Goal: Entertainment & Leisure: Browse casually

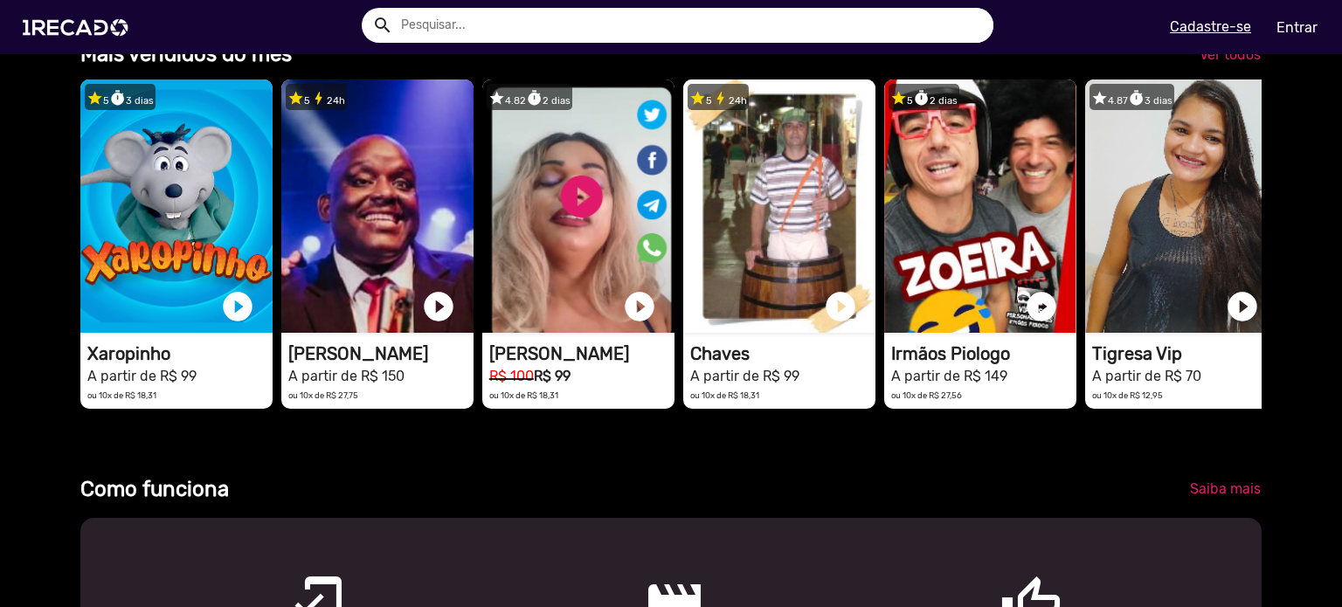
scroll to position [524, 0]
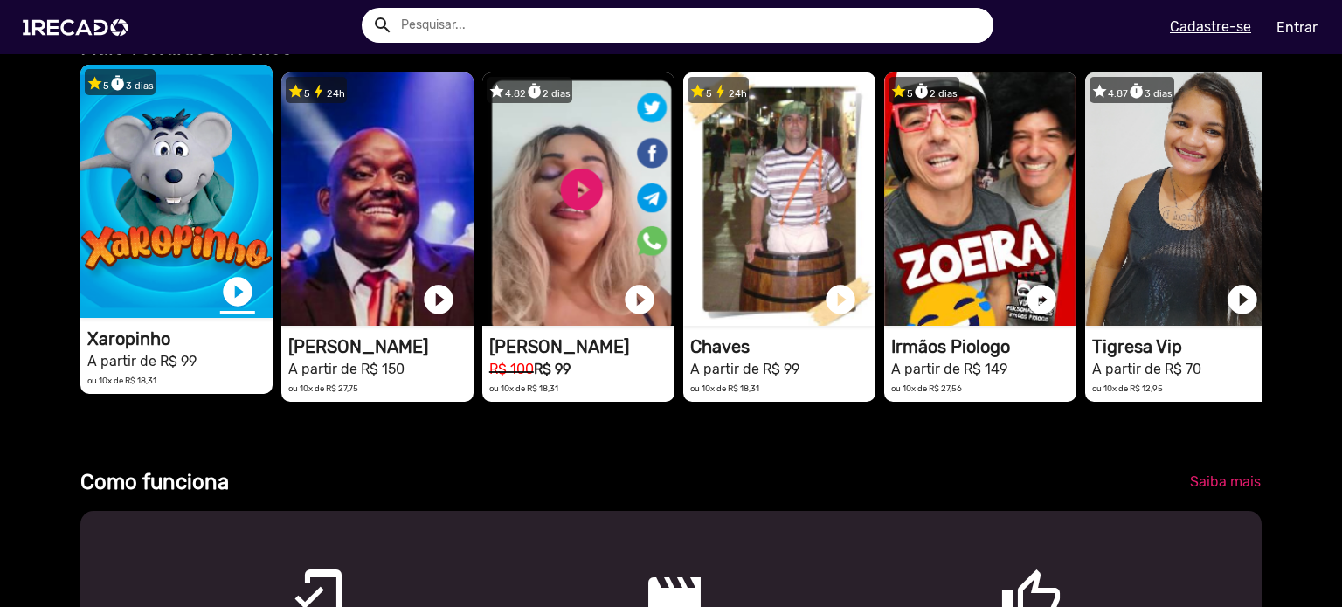
click at [234, 309] on link "play_circle_filled" at bounding box center [237, 291] width 35 height 35
click at [234, 303] on link "pause_circle" at bounding box center [237, 291] width 35 height 35
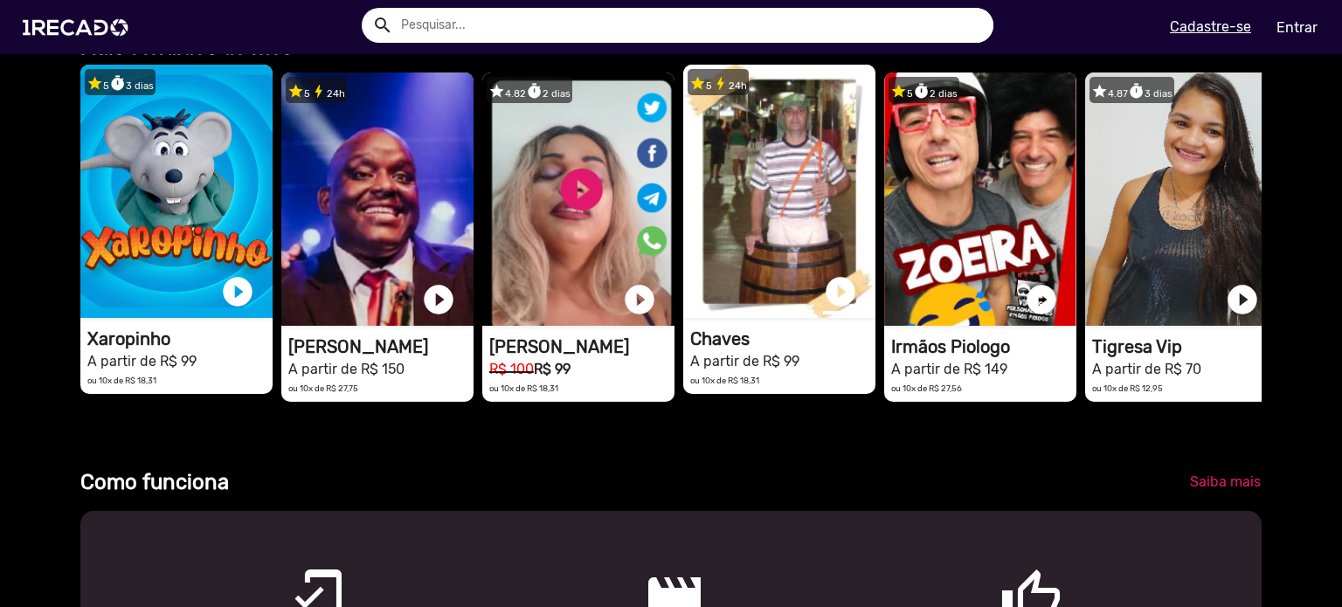
click at [844, 305] on link "play_circle_filled" at bounding box center [840, 291] width 35 height 35
click at [842, 305] on link "pause_circle" at bounding box center [840, 291] width 35 height 35
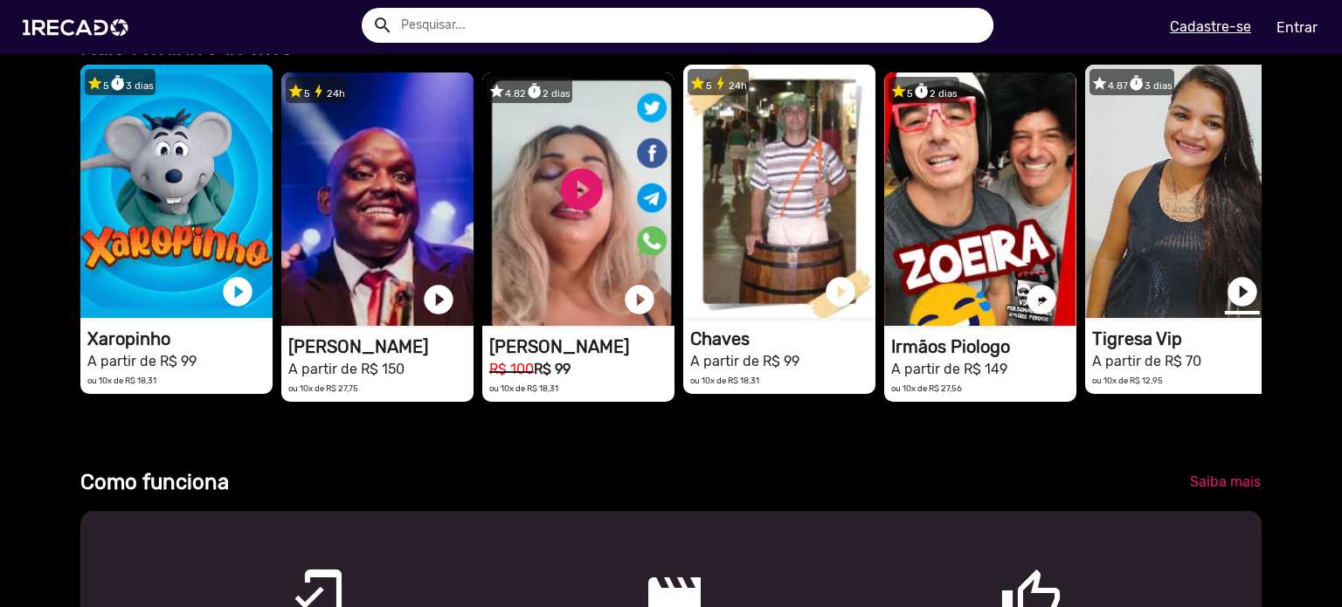
click at [1232, 306] on link "play_circle_filled" at bounding box center [1242, 291] width 35 height 35
click at [1242, 308] on link "pause_circle" at bounding box center [1242, 291] width 35 height 35
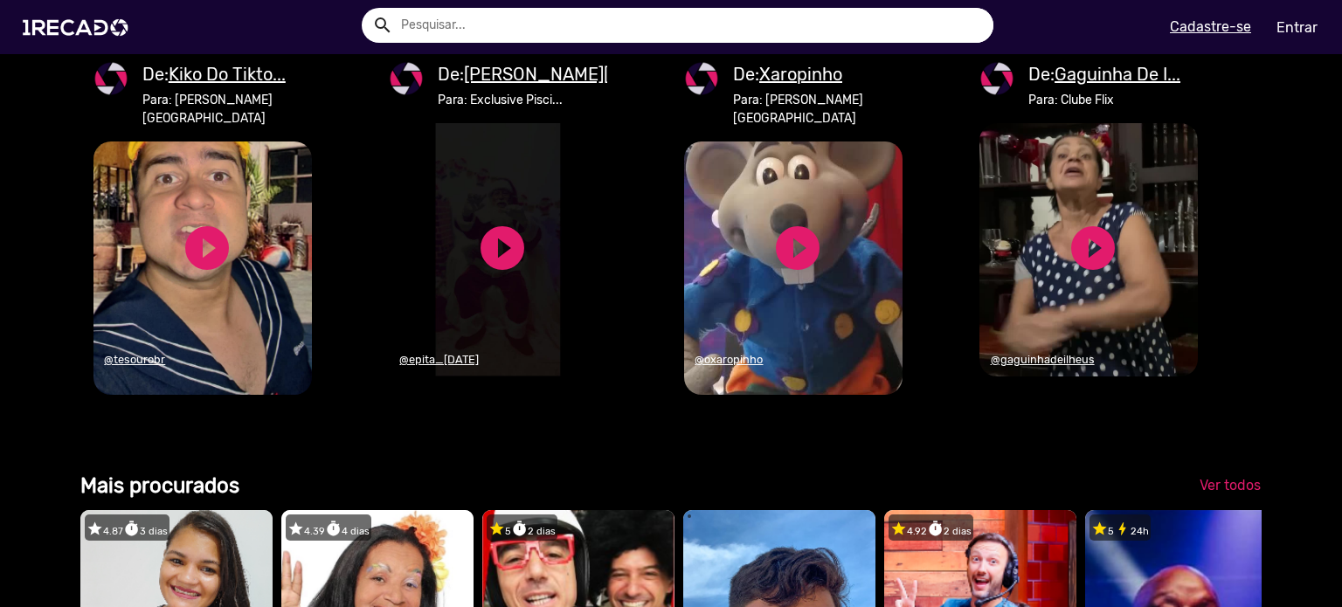
scroll to position [1835, 0]
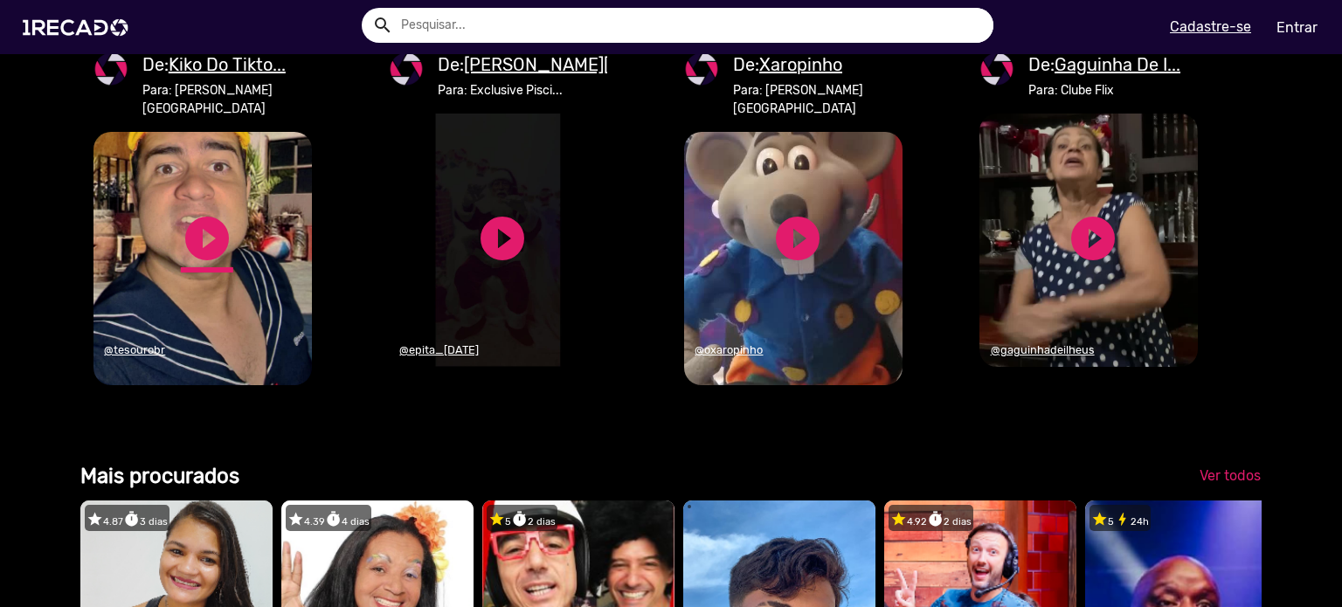
click at [196, 265] on link "play_circle_filled" at bounding box center [207, 238] width 52 height 52
click at [208, 265] on link "pause_circle" at bounding box center [207, 238] width 52 height 52
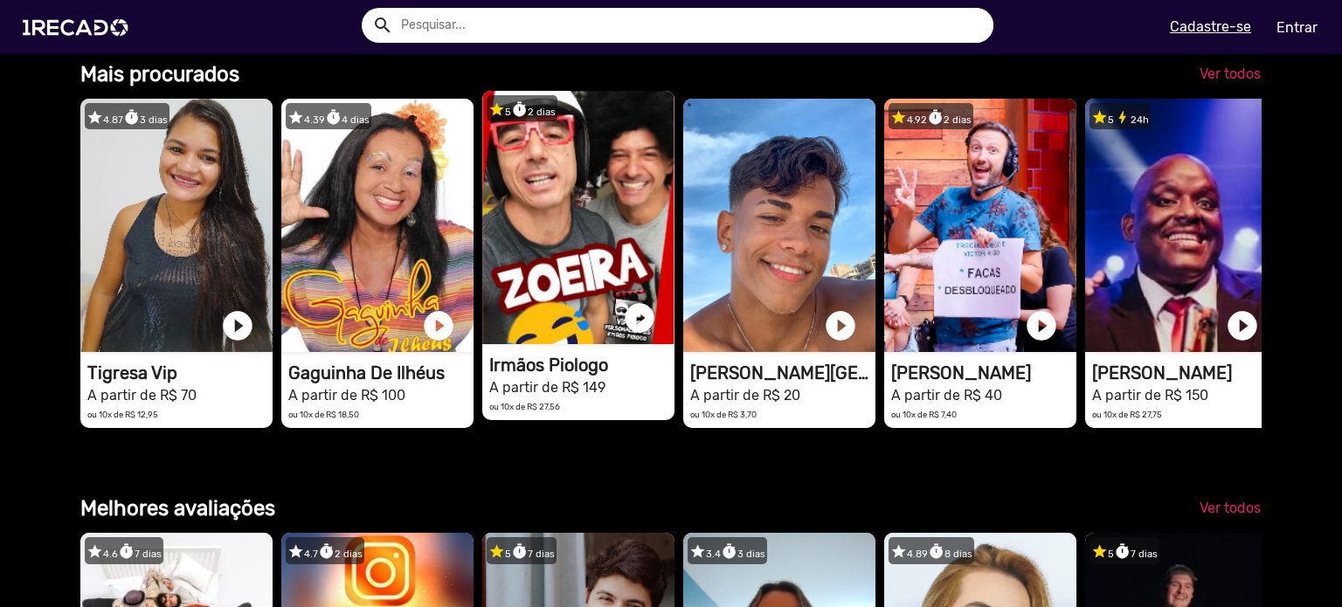
scroll to position [2272, 0]
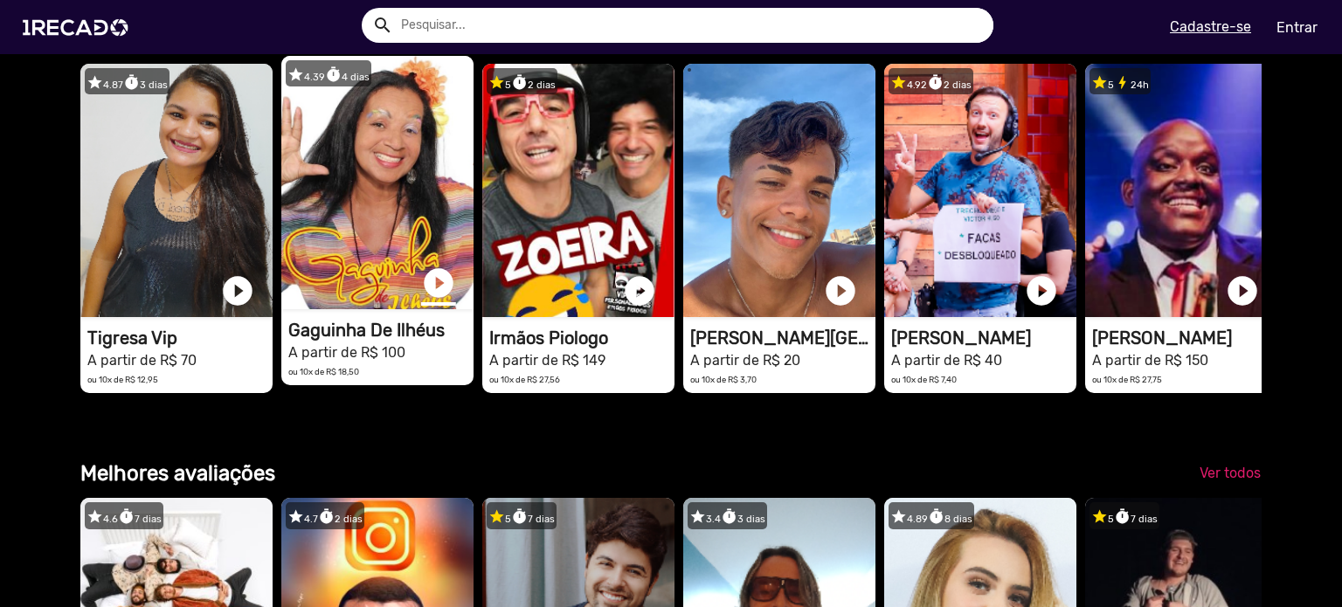
click at [430, 301] on link "play_circle_filled" at bounding box center [438, 283] width 35 height 35
click at [430, 301] on link "pause_circle" at bounding box center [438, 283] width 35 height 35
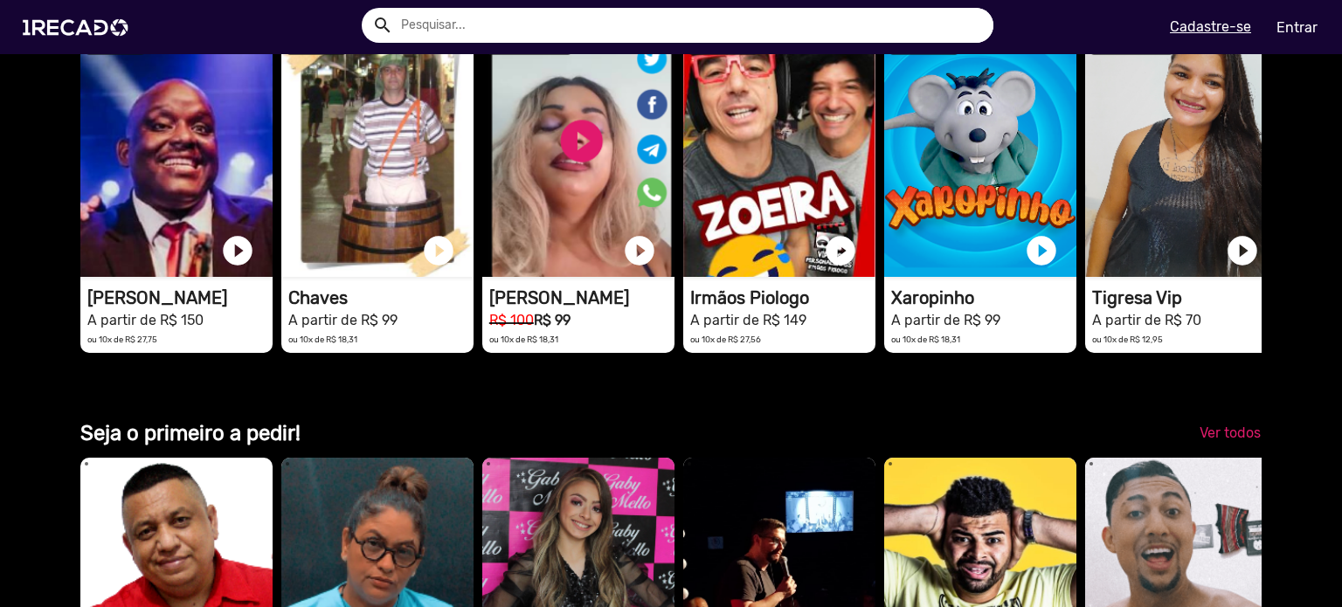
scroll to position [4194, 0]
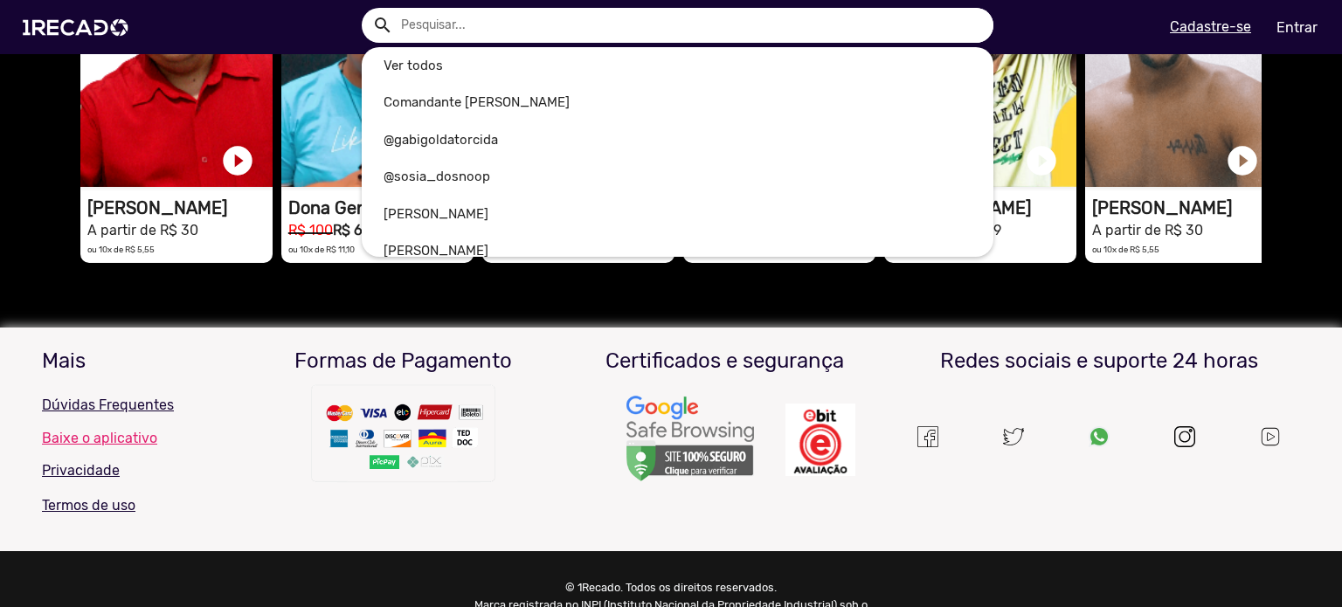
click at [542, 29] on input "text" at bounding box center [691, 25] width 606 height 35
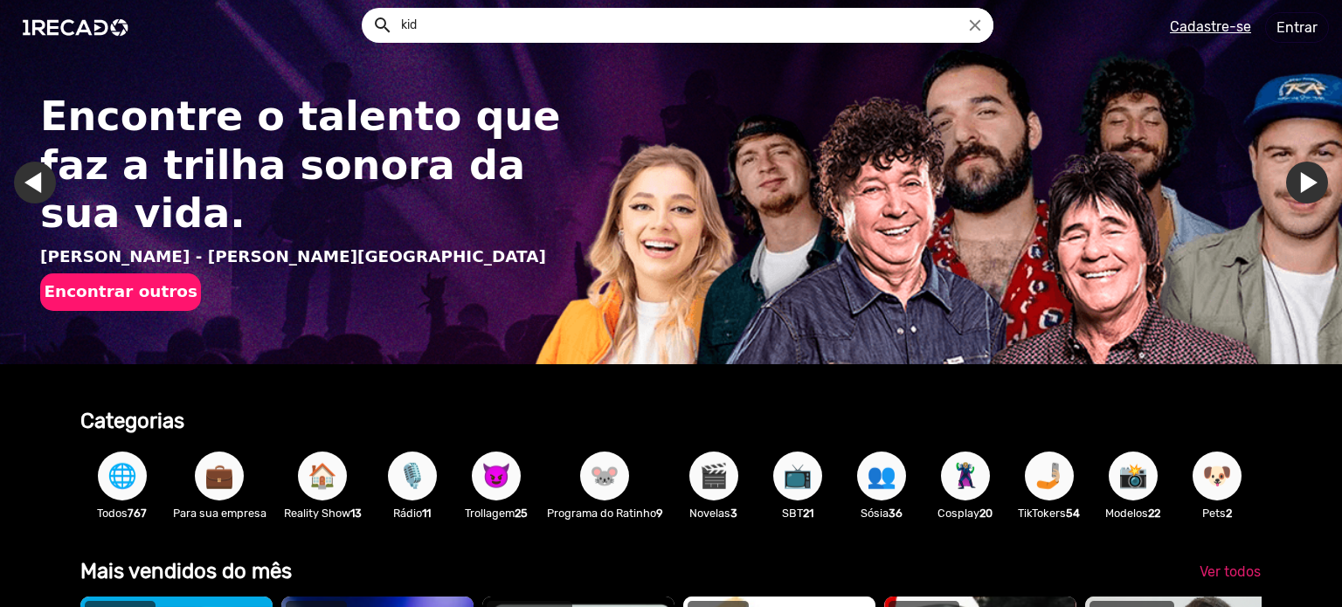
type input "kid"
